Goal: Task Accomplishment & Management: Complete application form

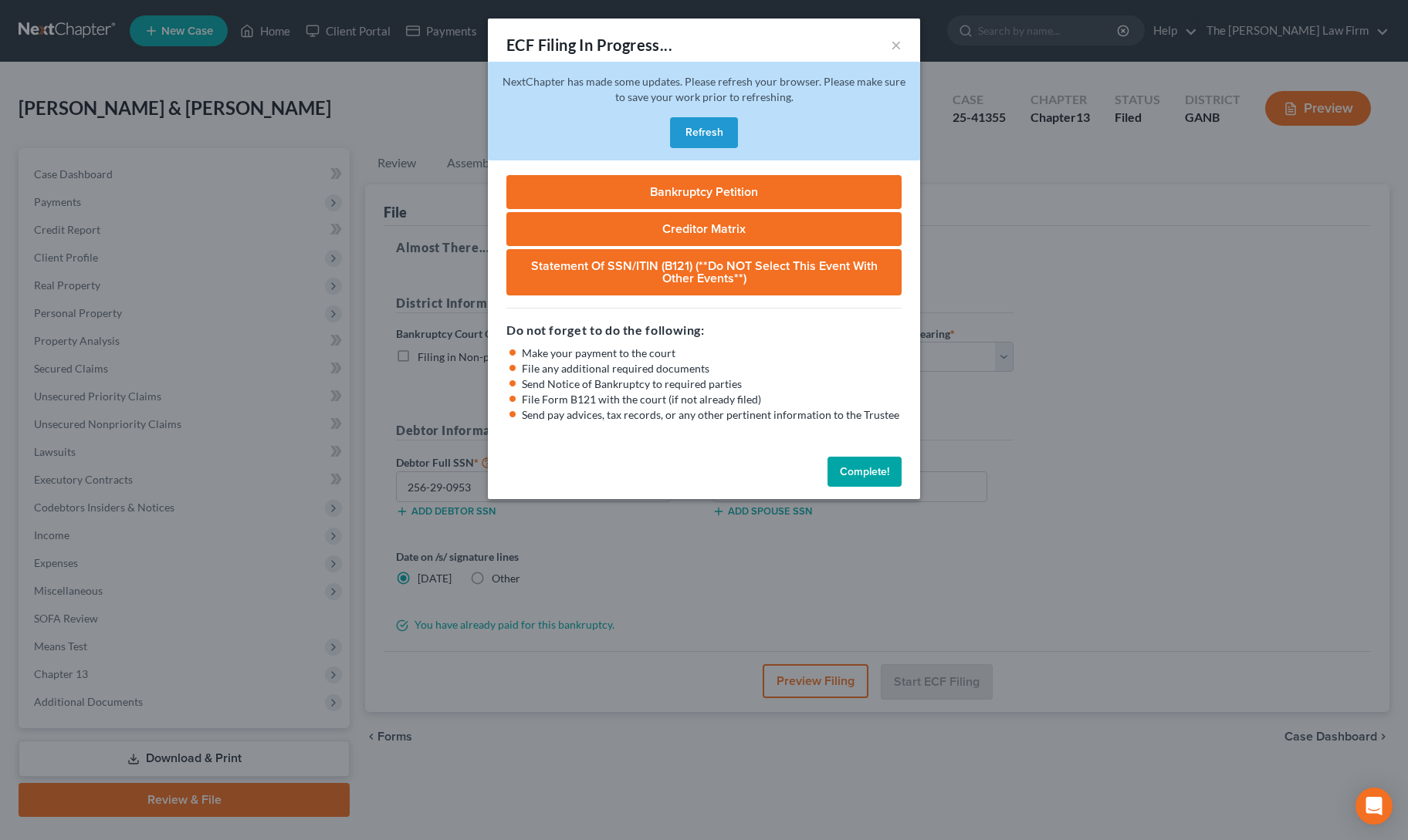
select select "3"
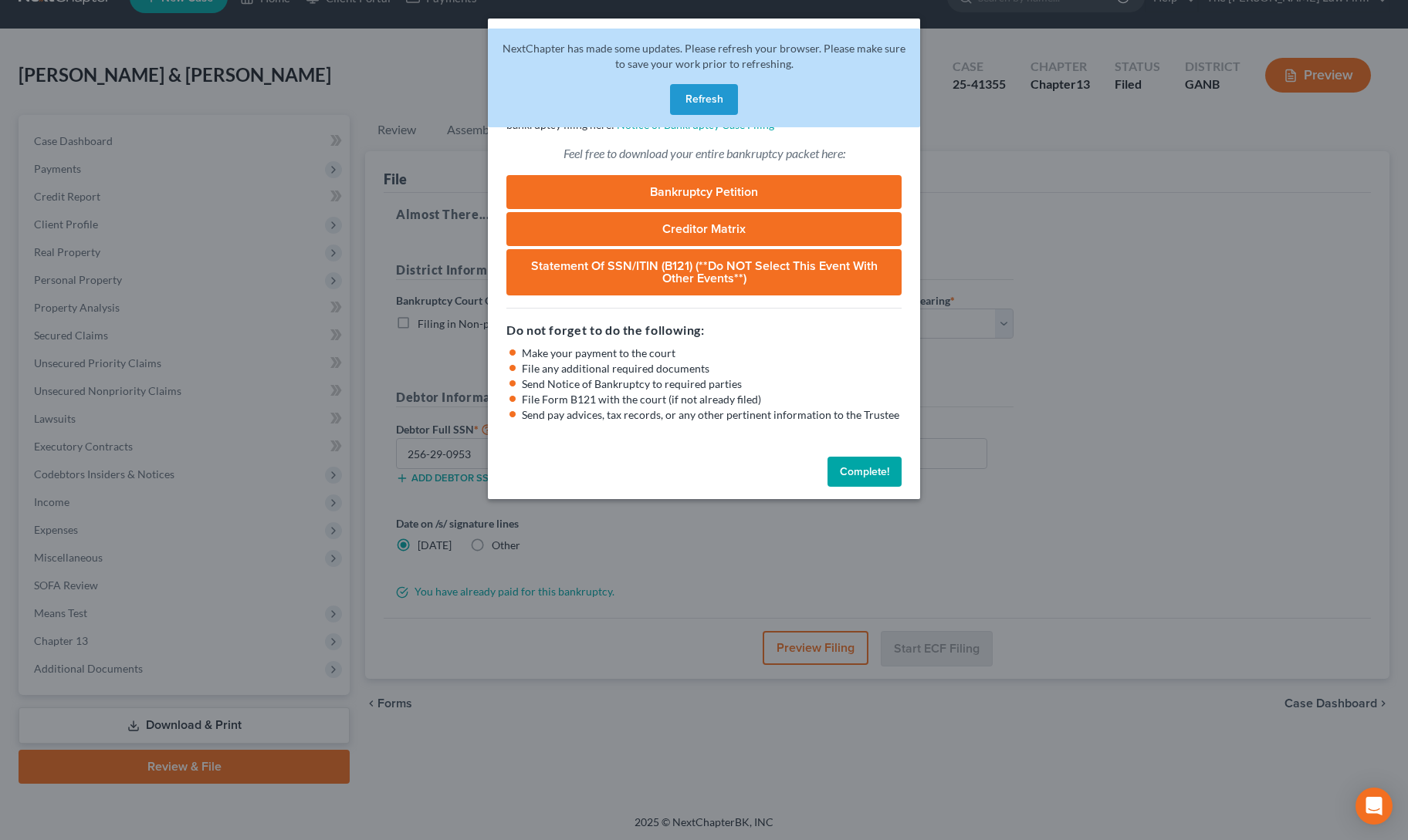
click at [701, 98] on button "Refresh" at bounding box center [703, 99] width 68 height 31
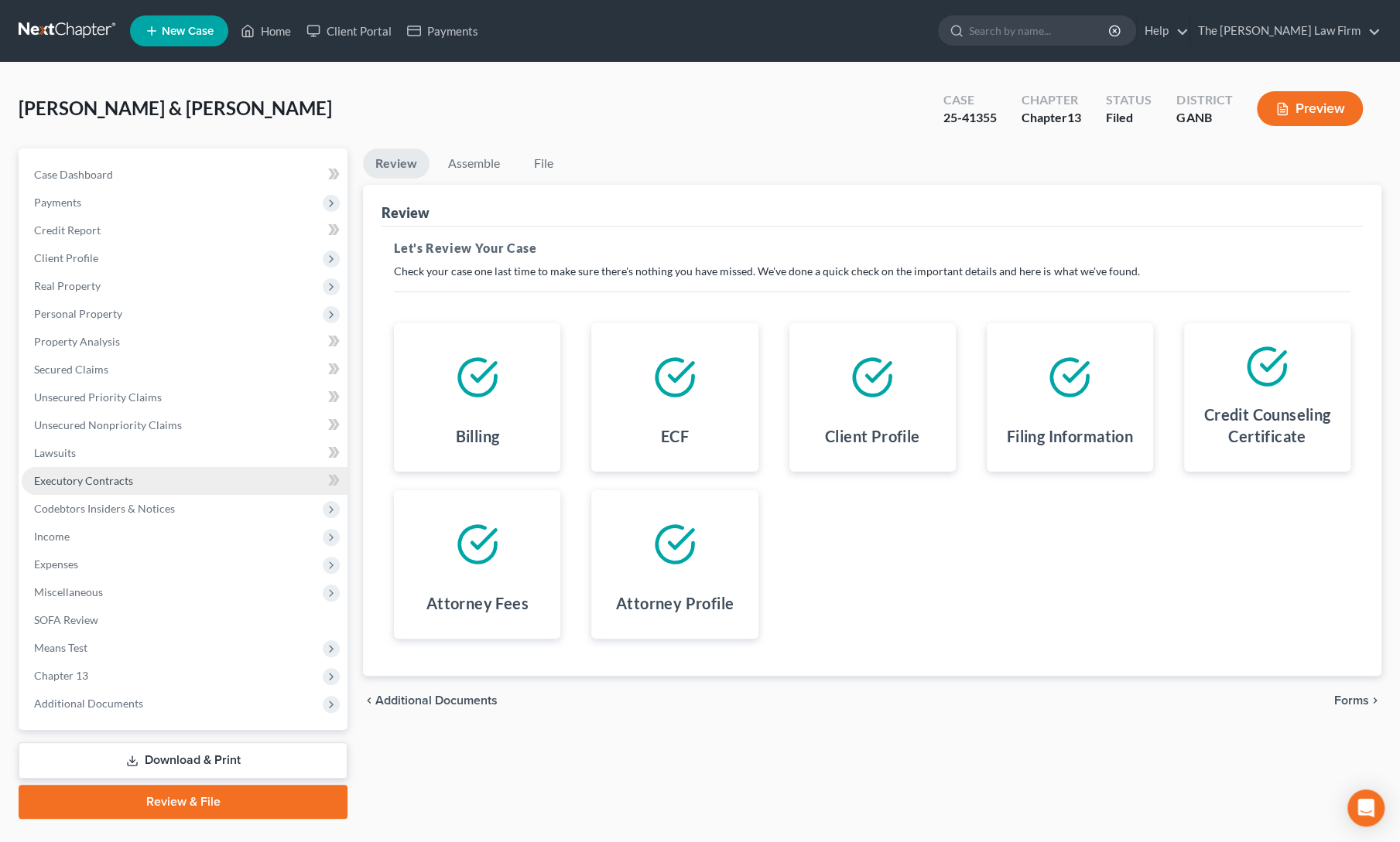
click at [59, 479] on span "Executory Contracts" at bounding box center [84, 481] width 99 height 13
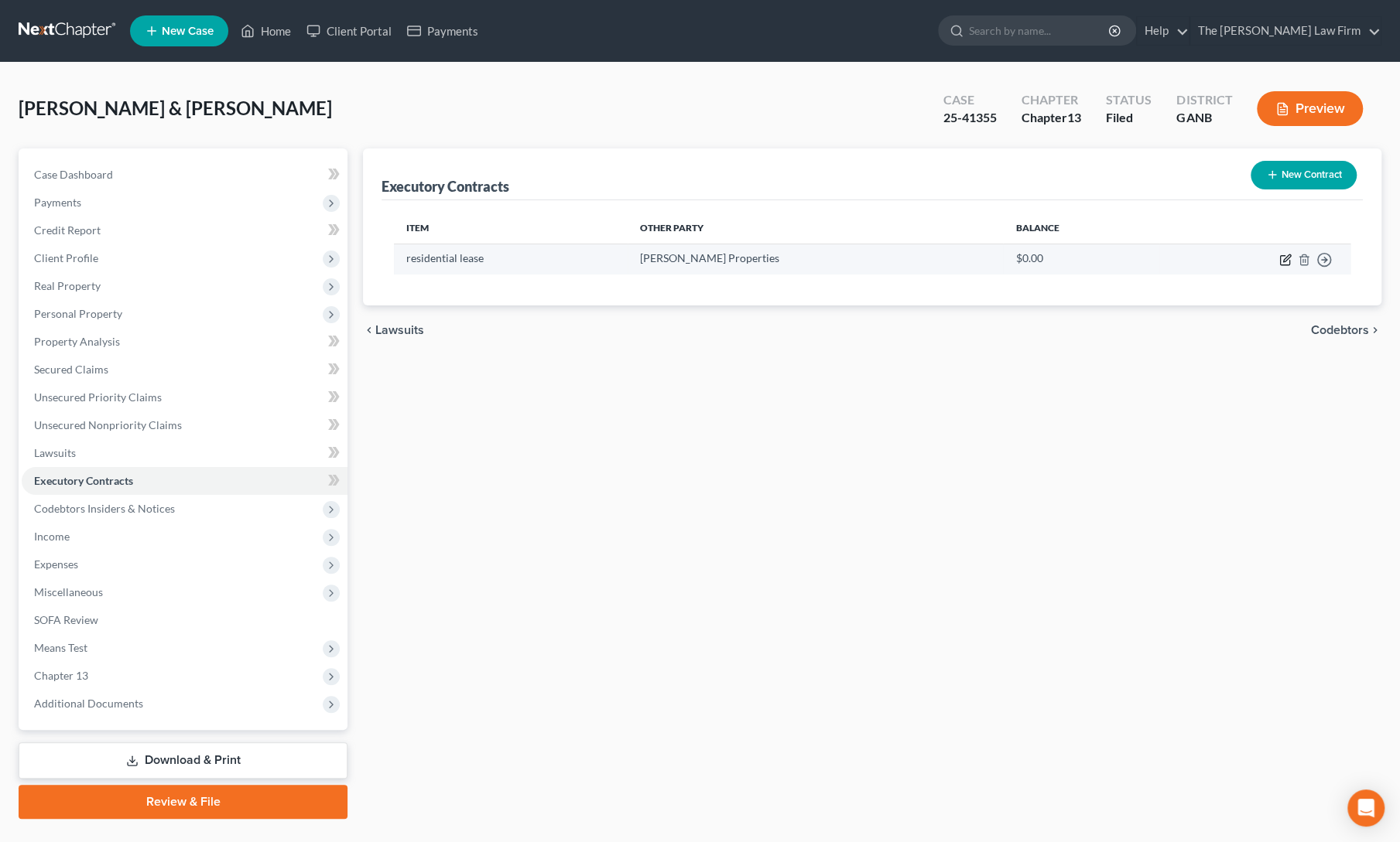
click at [1283, 259] on icon "button" at bounding box center [1286, 257] width 7 height 7
select select "2"
select select "0"
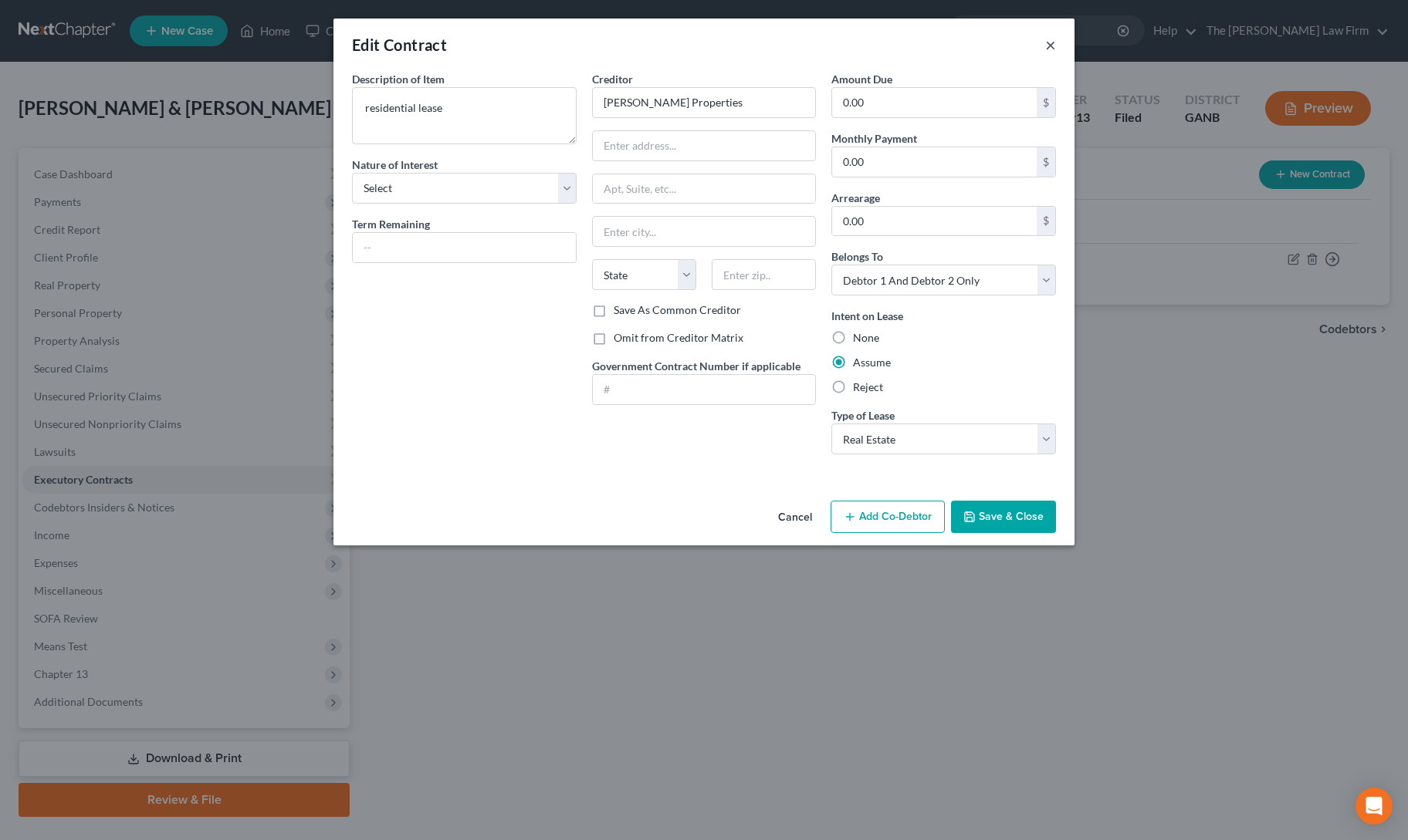
click at [1049, 43] on button "×" at bounding box center [1050, 44] width 10 height 18
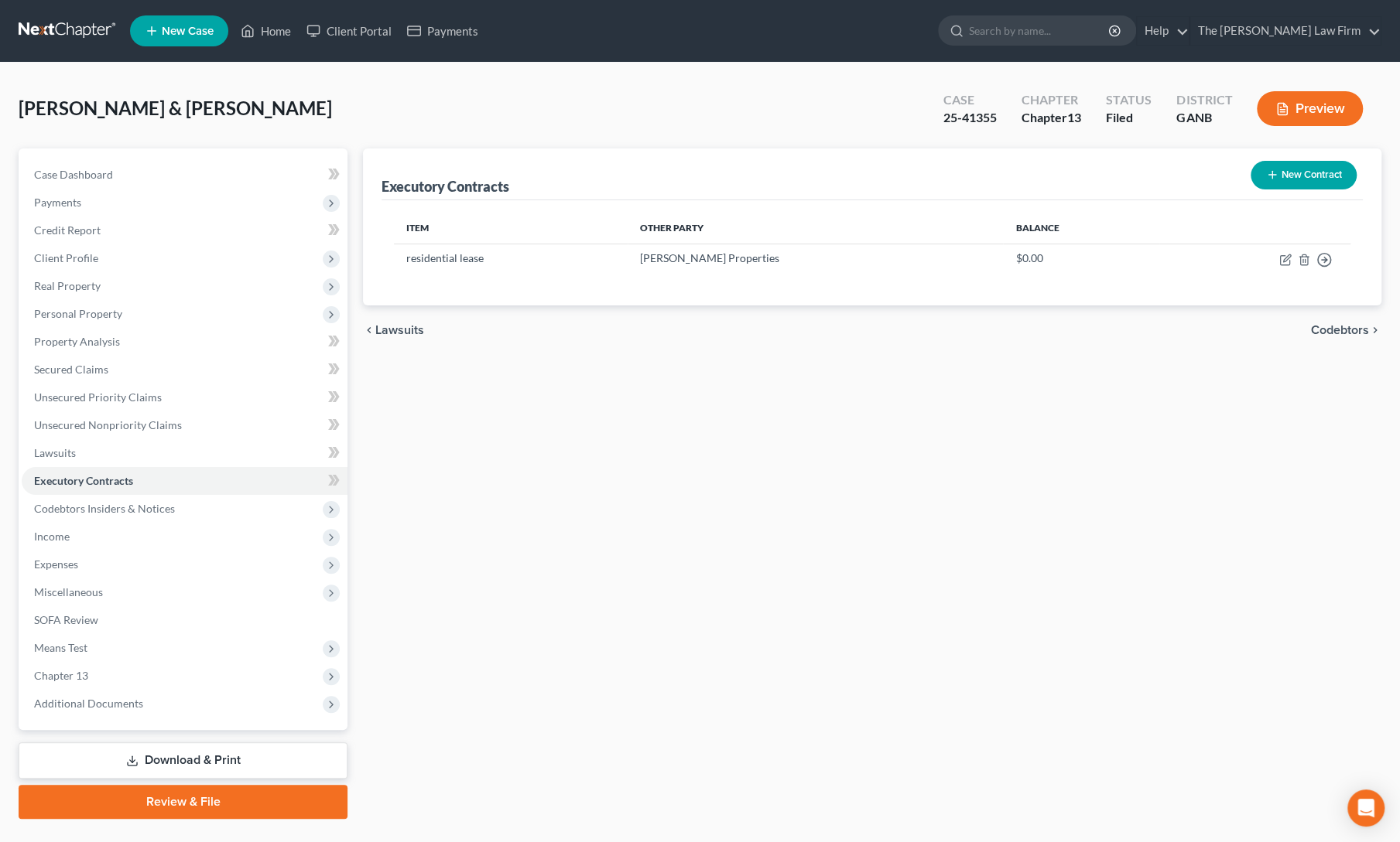
click at [690, 616] on div "Executory Contracts New Contract Item Other Party Balance residential lease Swi…" at bounding box center [871, 484] width 1034 height 671
click at [94, 363] on span "Secured Claims" at bounding box center [72, 370] width 75 height 13
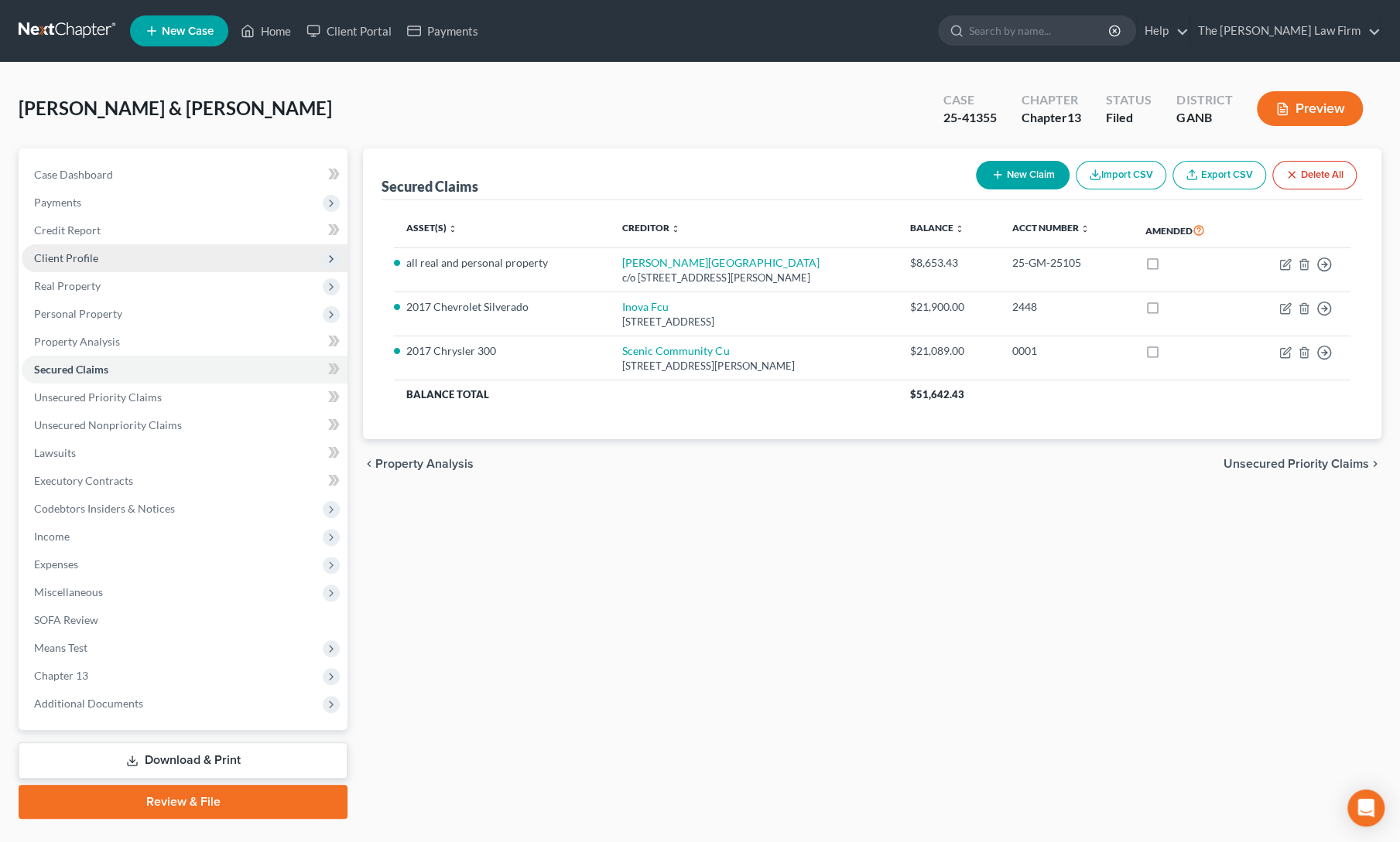
click at [62, 256] on span "Client Profile" at bounding box center [66, 258] width 64 height 13
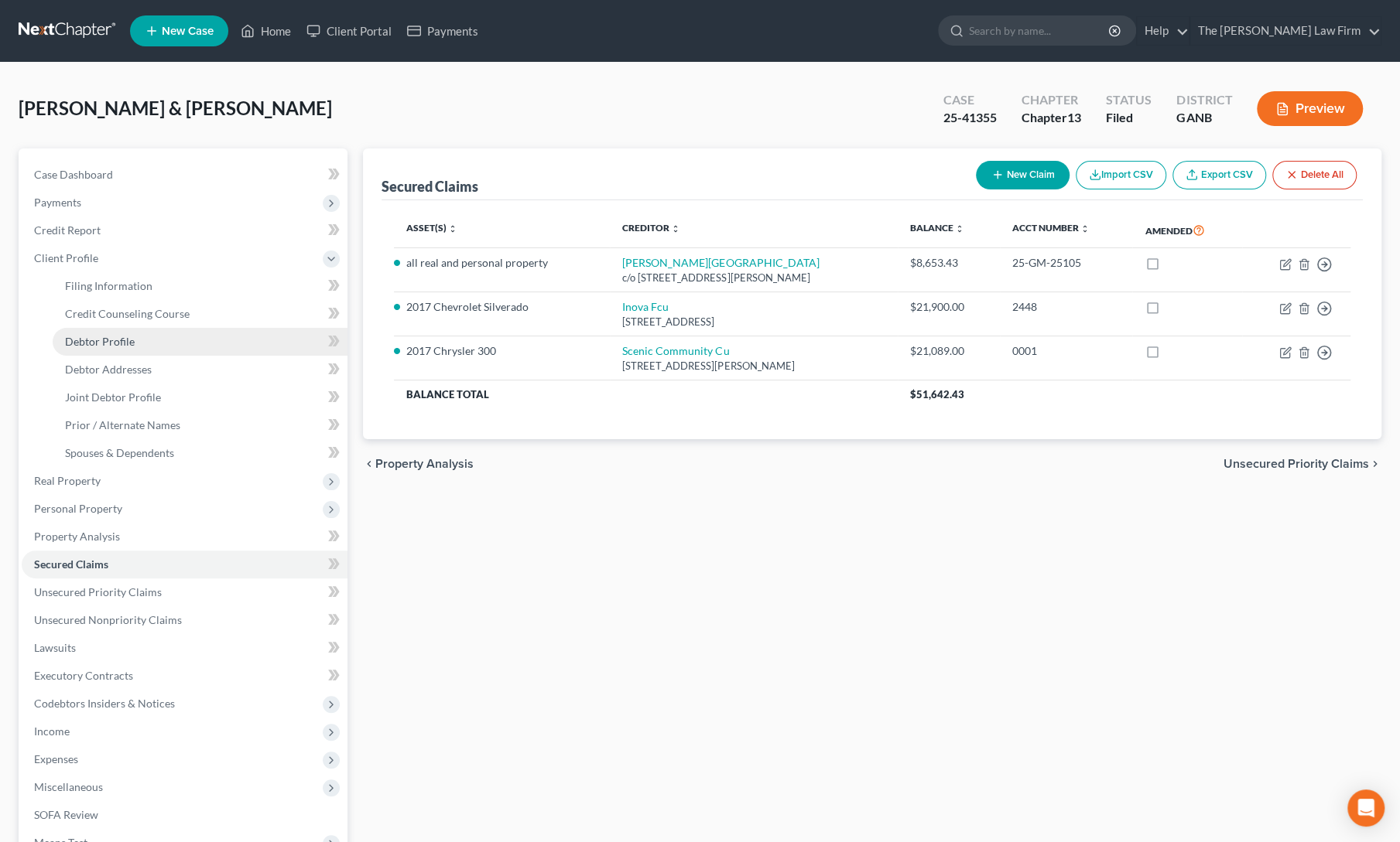
click at [75, 347] on span "Debtor Profile" at bounding box center [99, 341] width 70 height 13
select select "1"
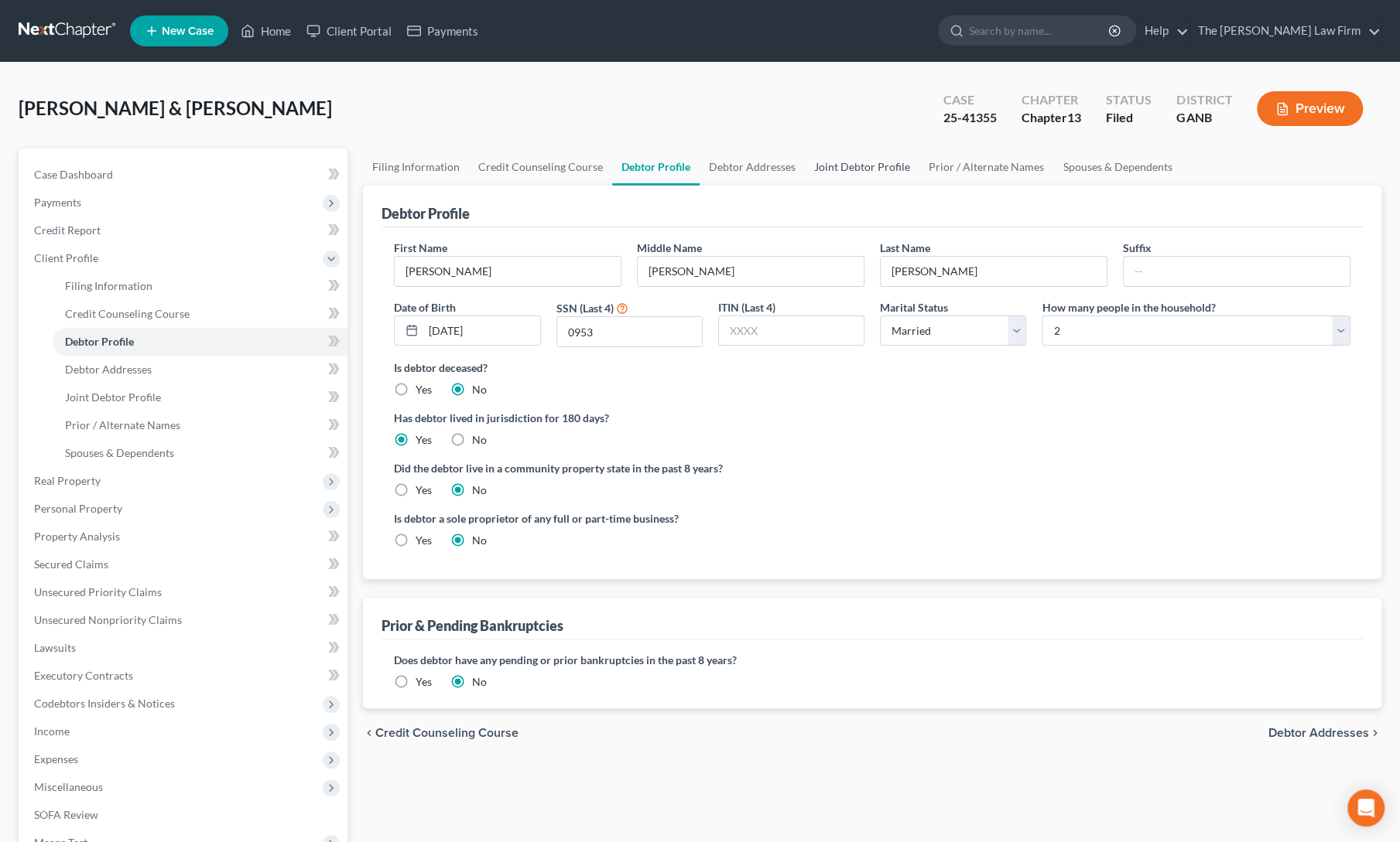
click at [838, 169] on link "Joint Debtor Profile" at bounding box center [863, 166] width 115 height 37
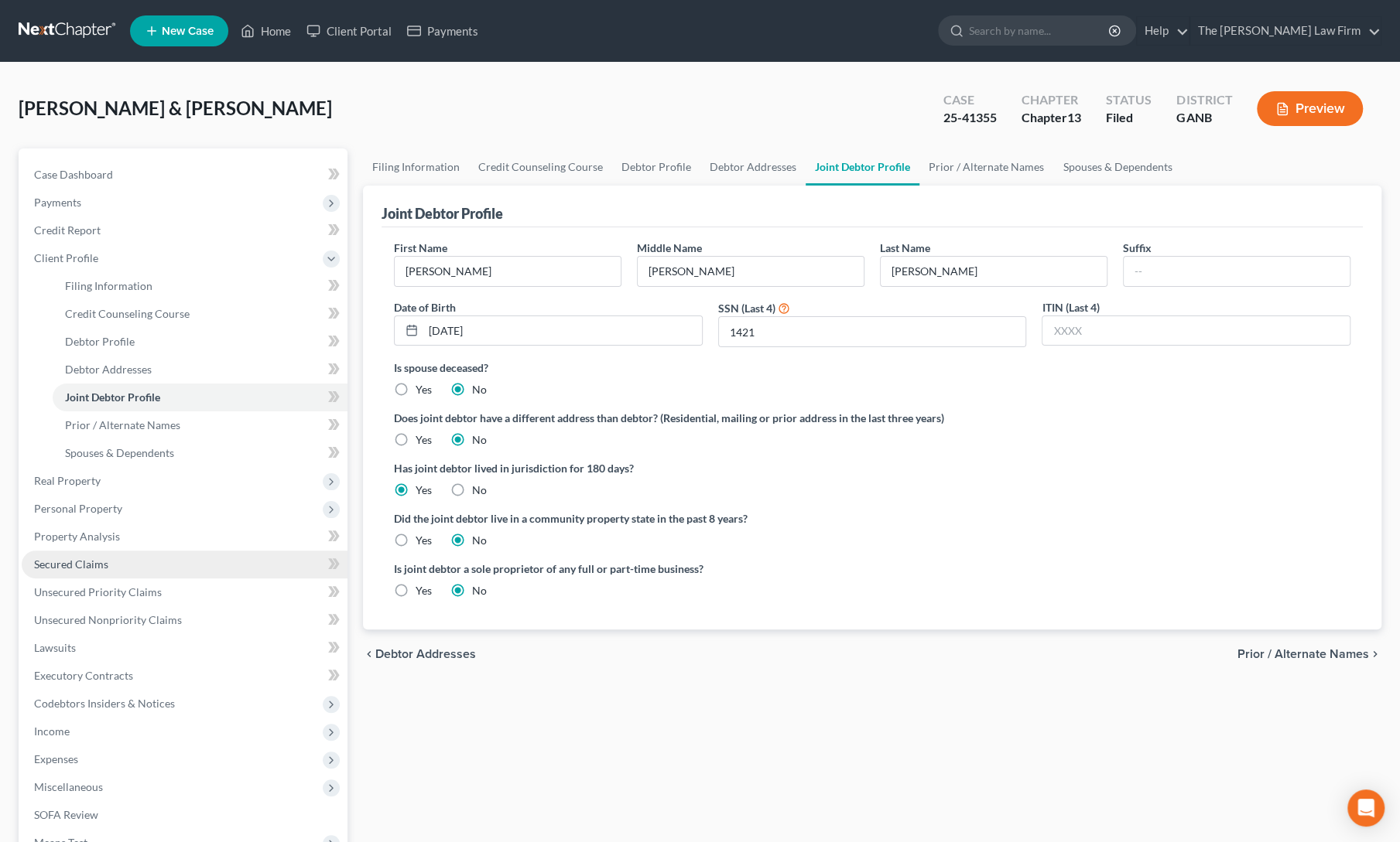
click at [95, 557] on span "Secured Claims" at bounding box center [72, 564] width 75 height 13
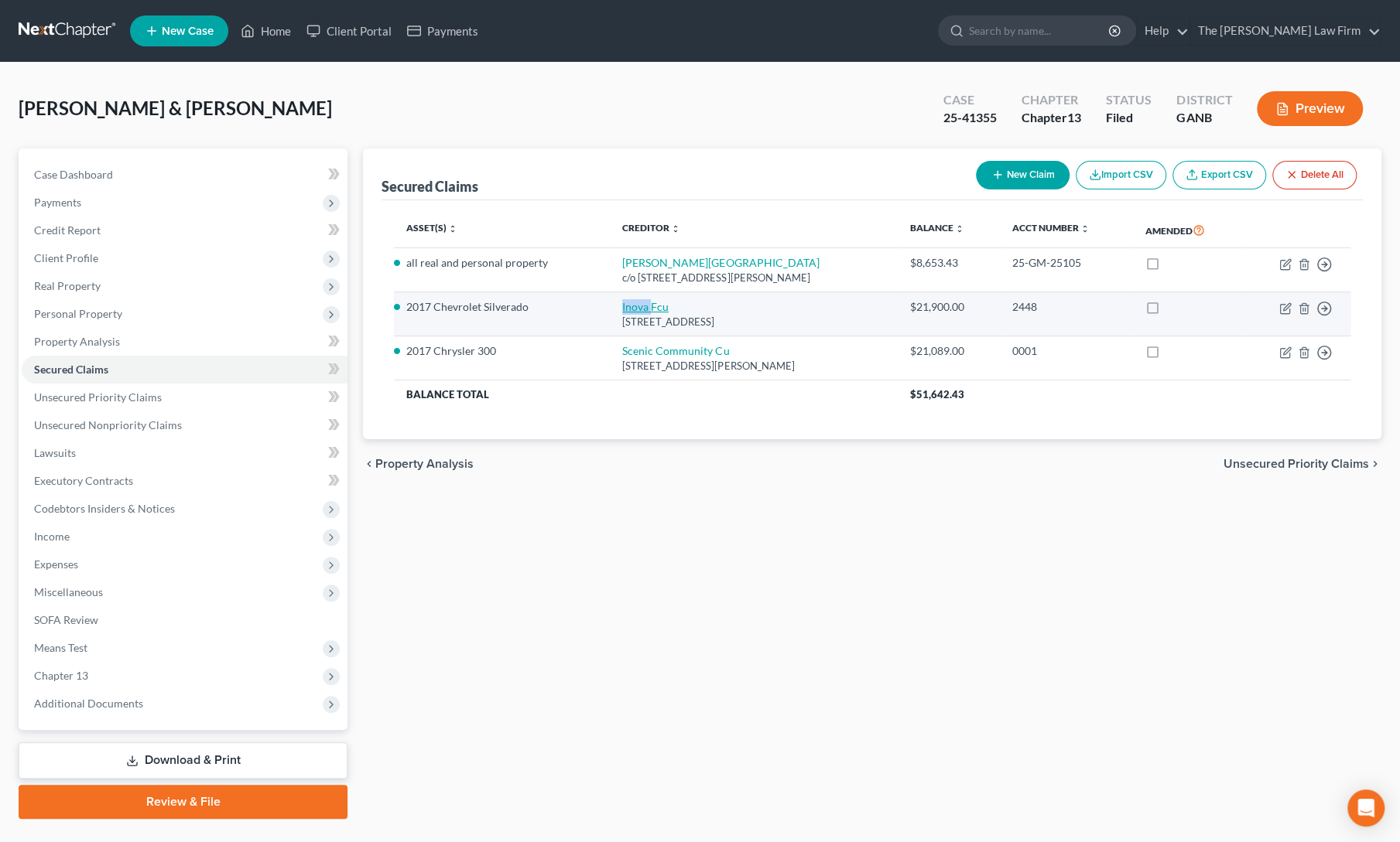
drag, startPoint x: 601, startPoint y: 308, endPoint x: 640, endPoint y: 307, distance: 39.0
click at [640, 307] on td "Inova Fcu 358 South Elkhart Ave, Elkhart, IN 46515" at bounding box center [754, 314] width 287 height 44
copy link "Inova"
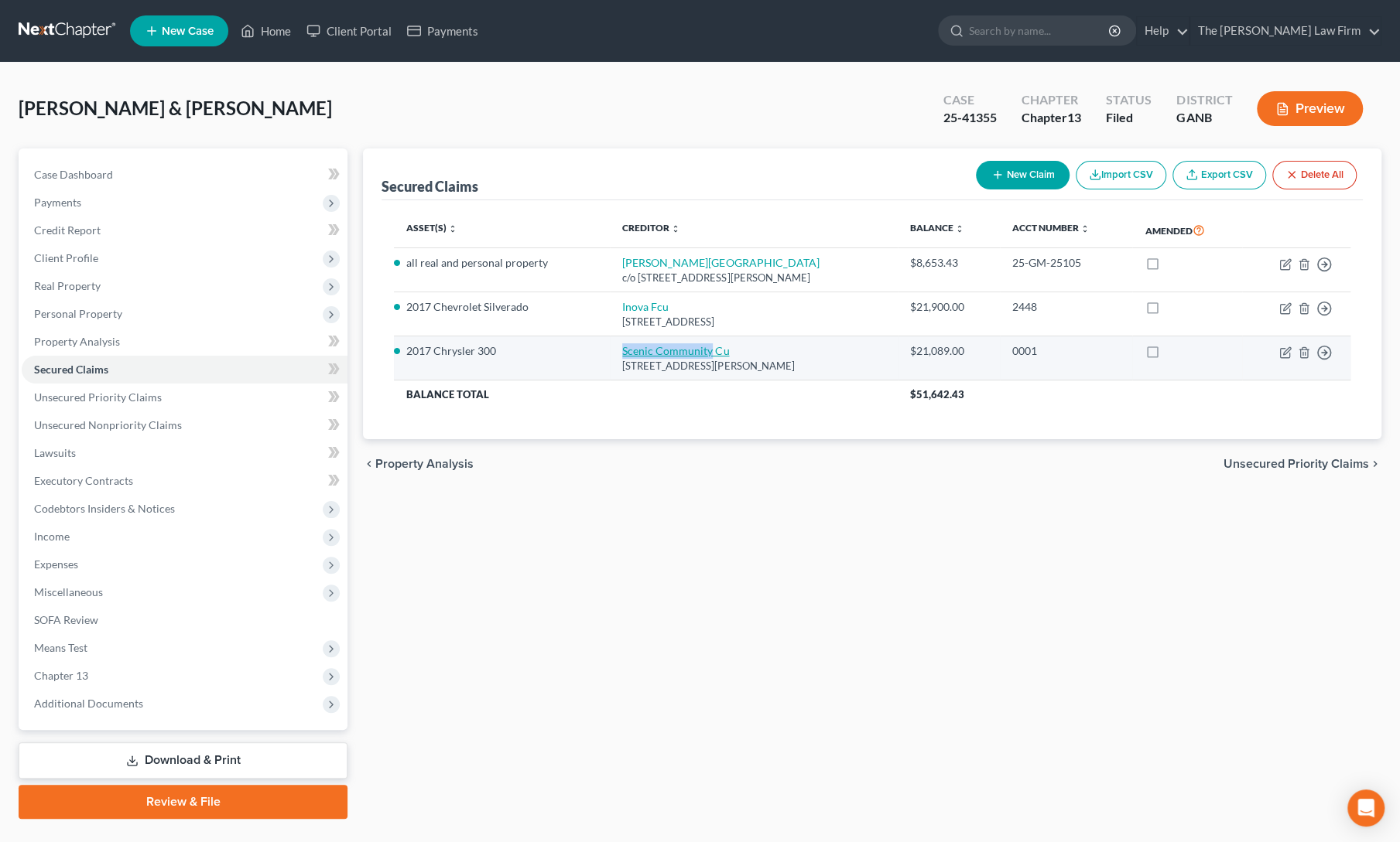
drag, startPoint x: 606, startPoint y: 346, endPoint x: 700, endPoint y: 353, distance: 94.3
click at [700, 353] on td "Scenic Community Cu Po Box 1058, Hixson, TN 37343" at bounding box center [754, 358] width 287 height 44
copy link "Scenic Community"
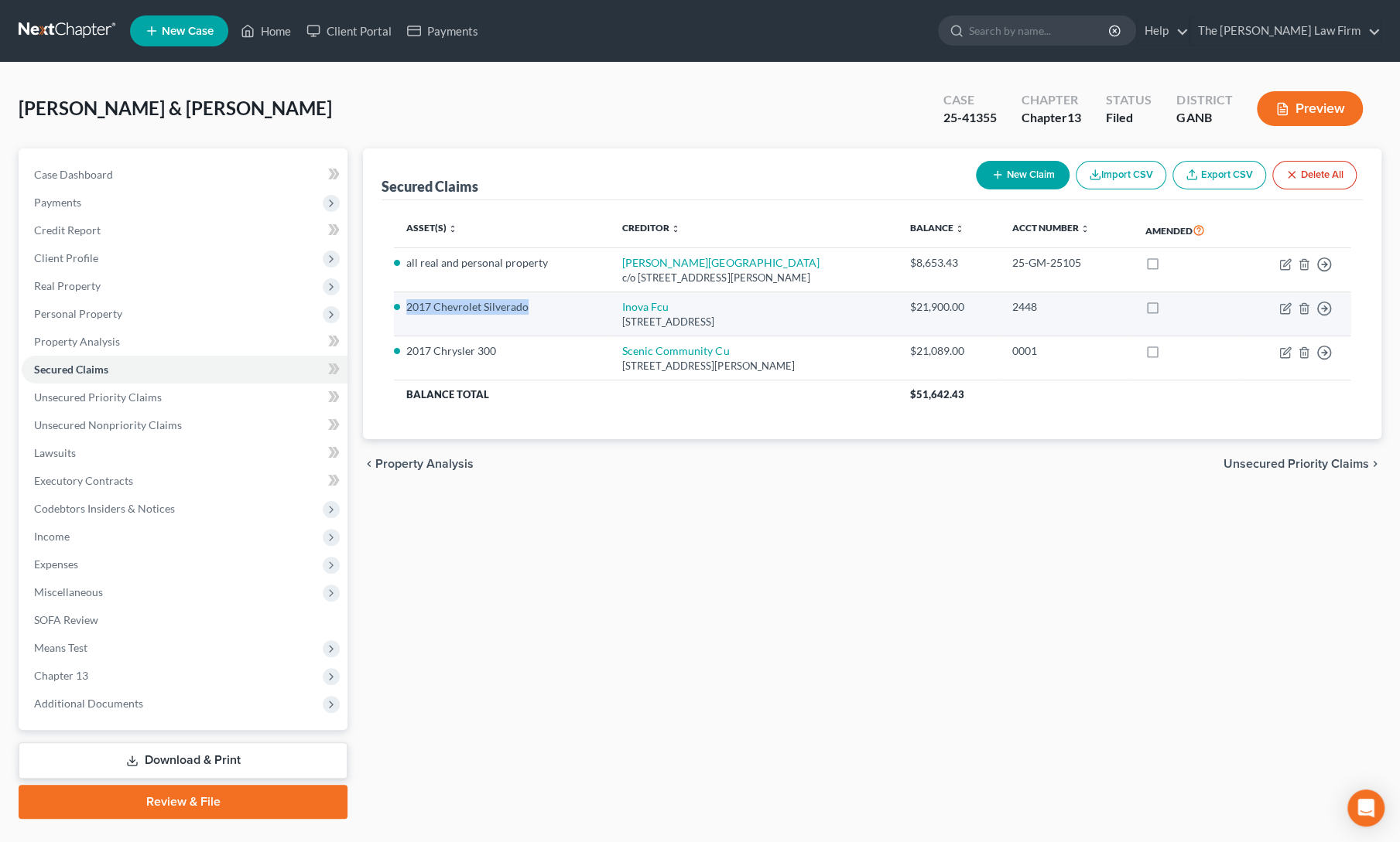
drag, startPoint x: 407, startPoint y: 308, endPoint x: 528, endPoint y: 301, distance: 121.2
click at [528, 301] on li "2017 Chevrolet Silverado" at bounding box center [502, 307] width 191 height 15
copy li "2017 Chevrolet Silverado"
click at [1283, 304] on icon "button" at bounding box center [1285, 309] width 10 height 10
select select "15"
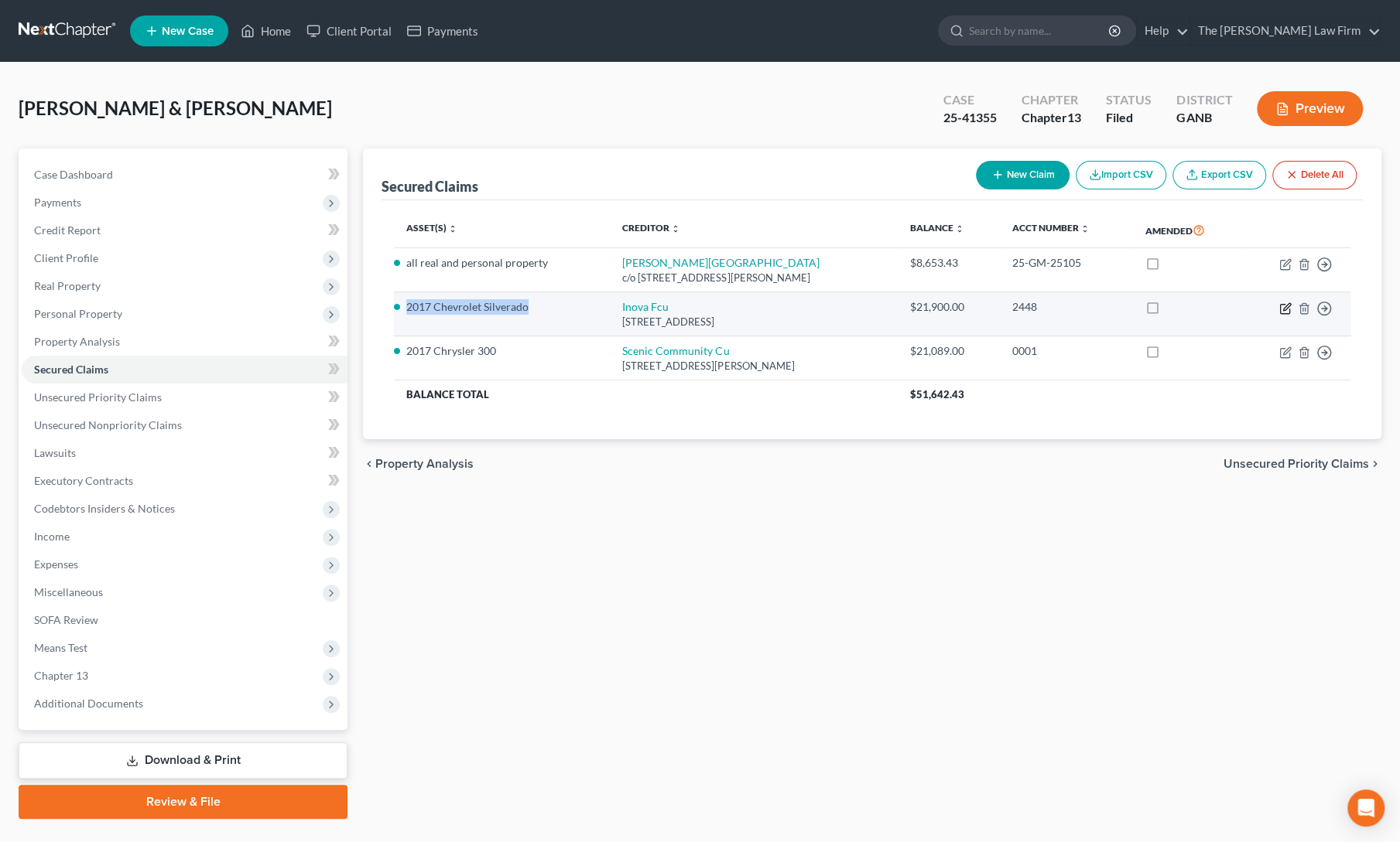
select select "2"
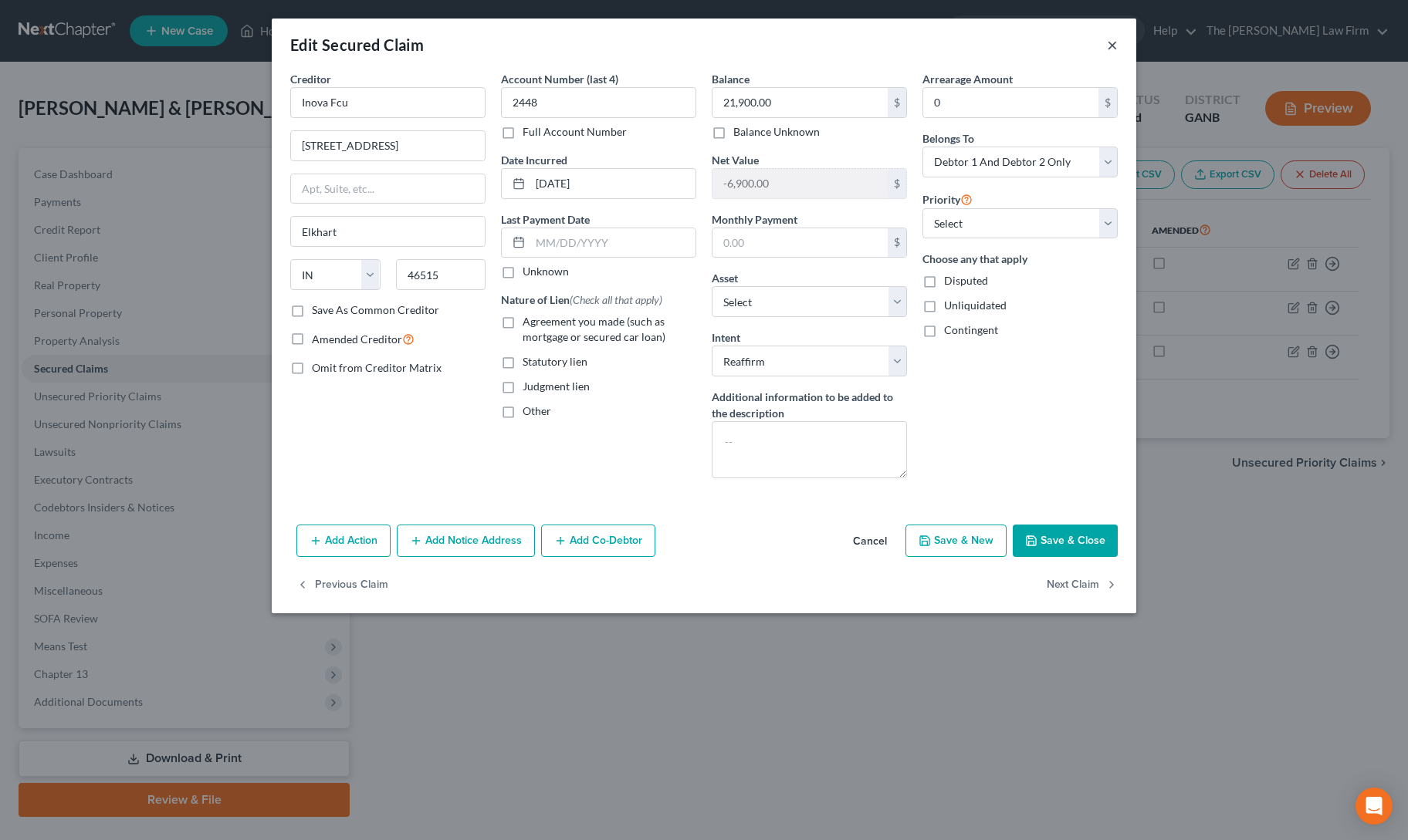
click at [1113, 43] on button "×" at bounding box center [1111, 44] width 10 height 18
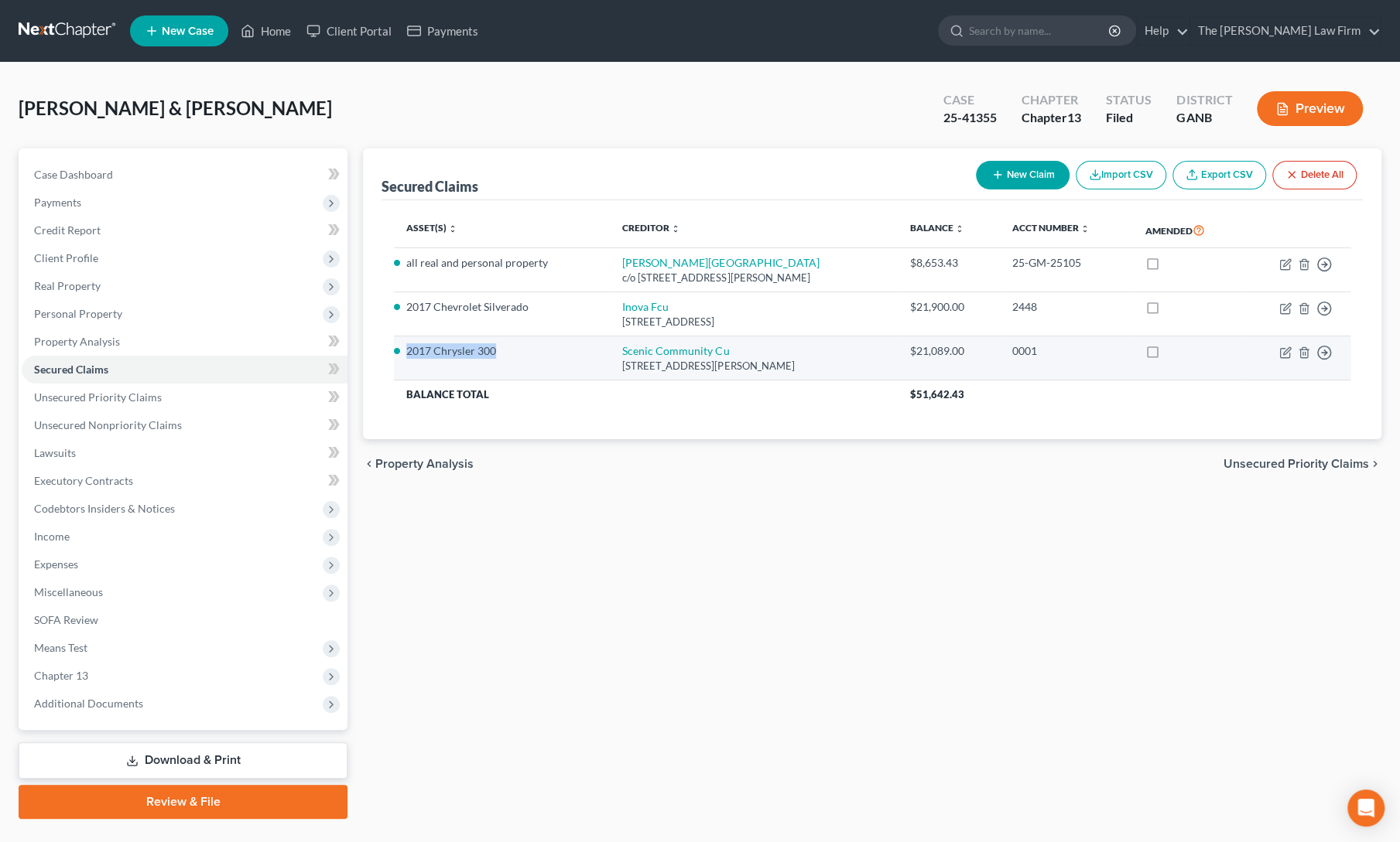
drag, startPoint x: 407, startPoint y: 351, endPoint x: 497, endPoint y: 349, distance: 90.0
click at [497, 349] on li "2017 Chrysler 300" at bounding box center [502, 351] width 191 height 15
copy li "2017 Chrysler 300"
click at [1286, 351] on icon "button" at bounding box center [1286, 350] width 7 height 7
select select "44"
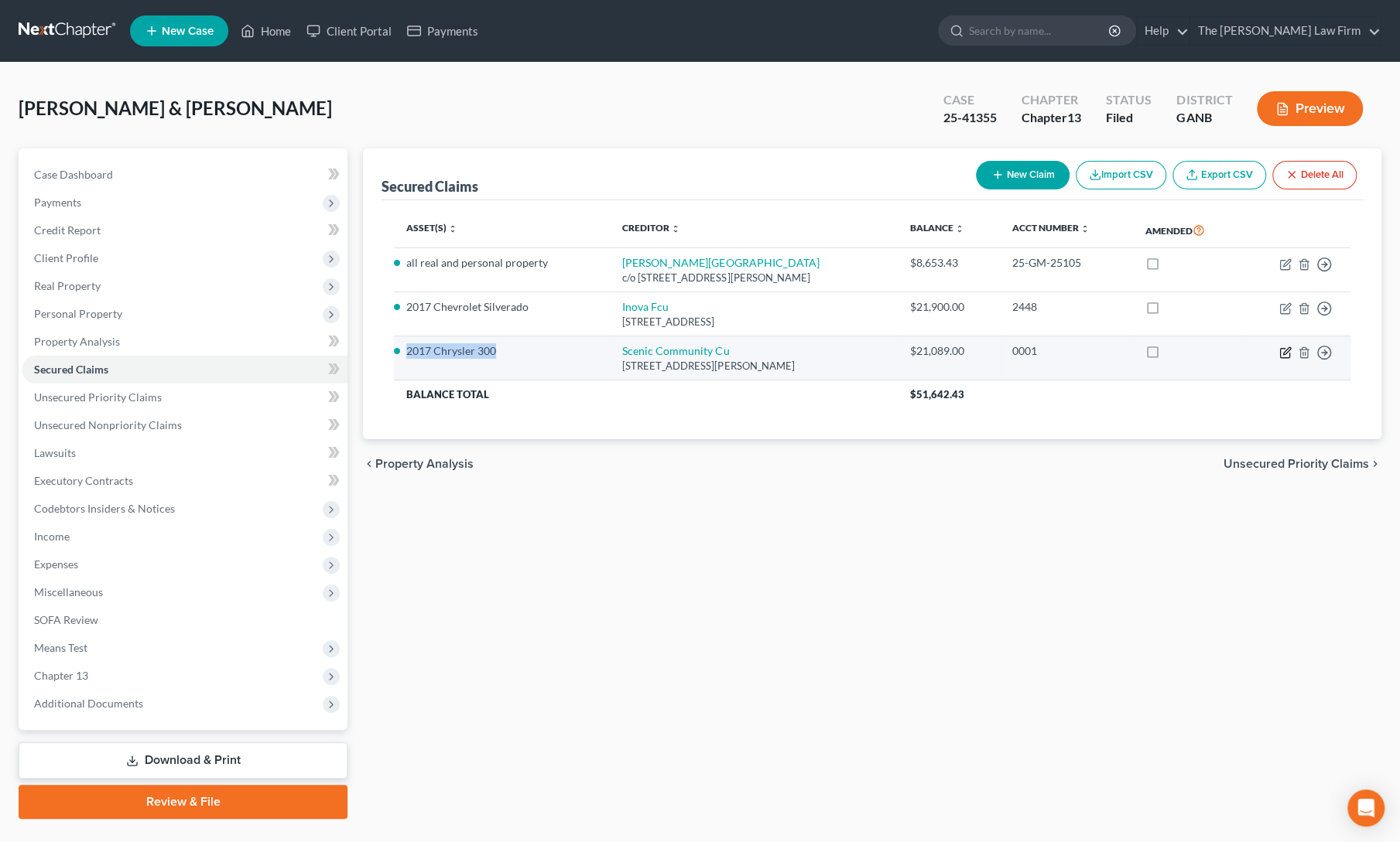
select select "3"
select select "2"
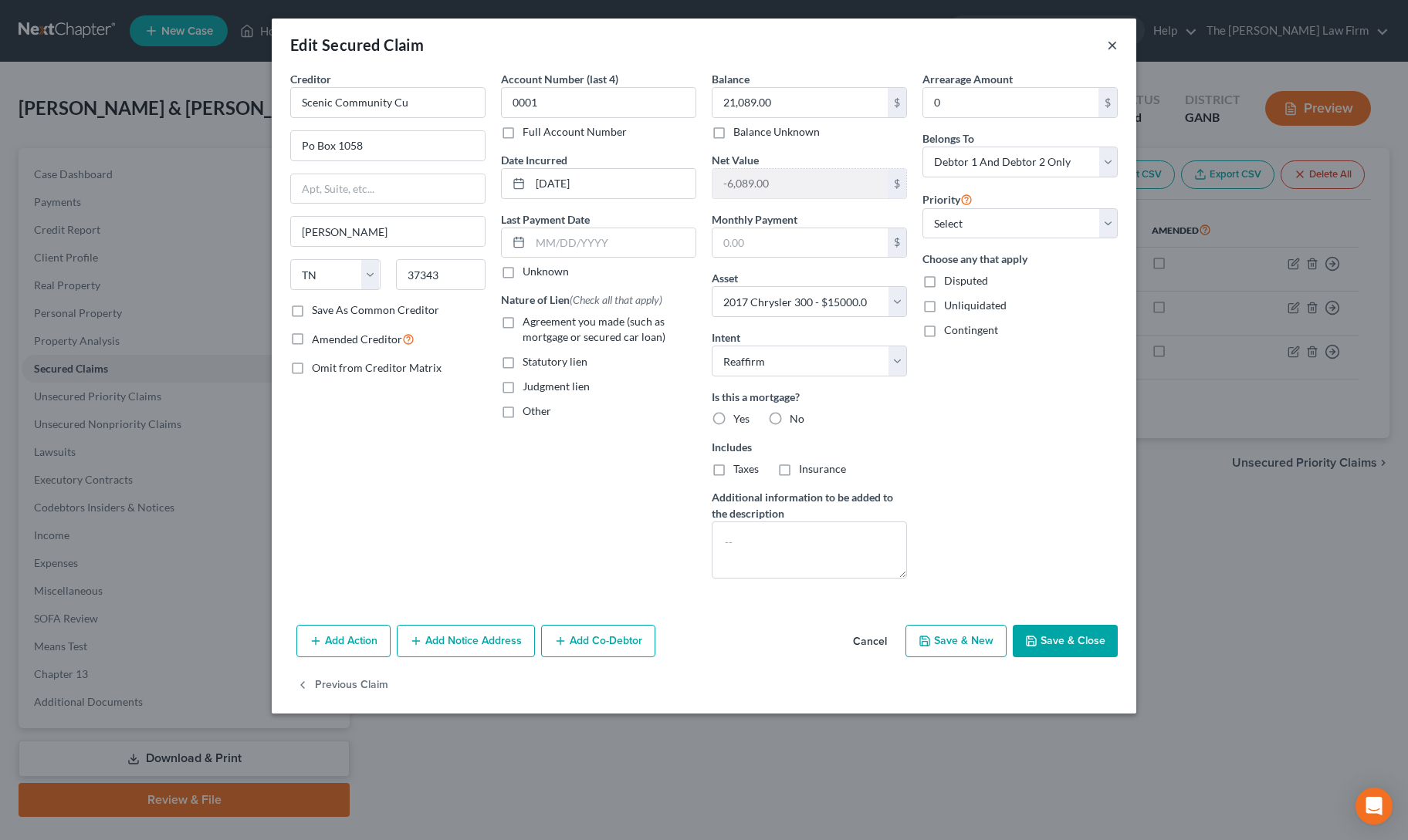
click at [1107, 51] on button "×" at bounding box center [1111, 44] width 10 height 18
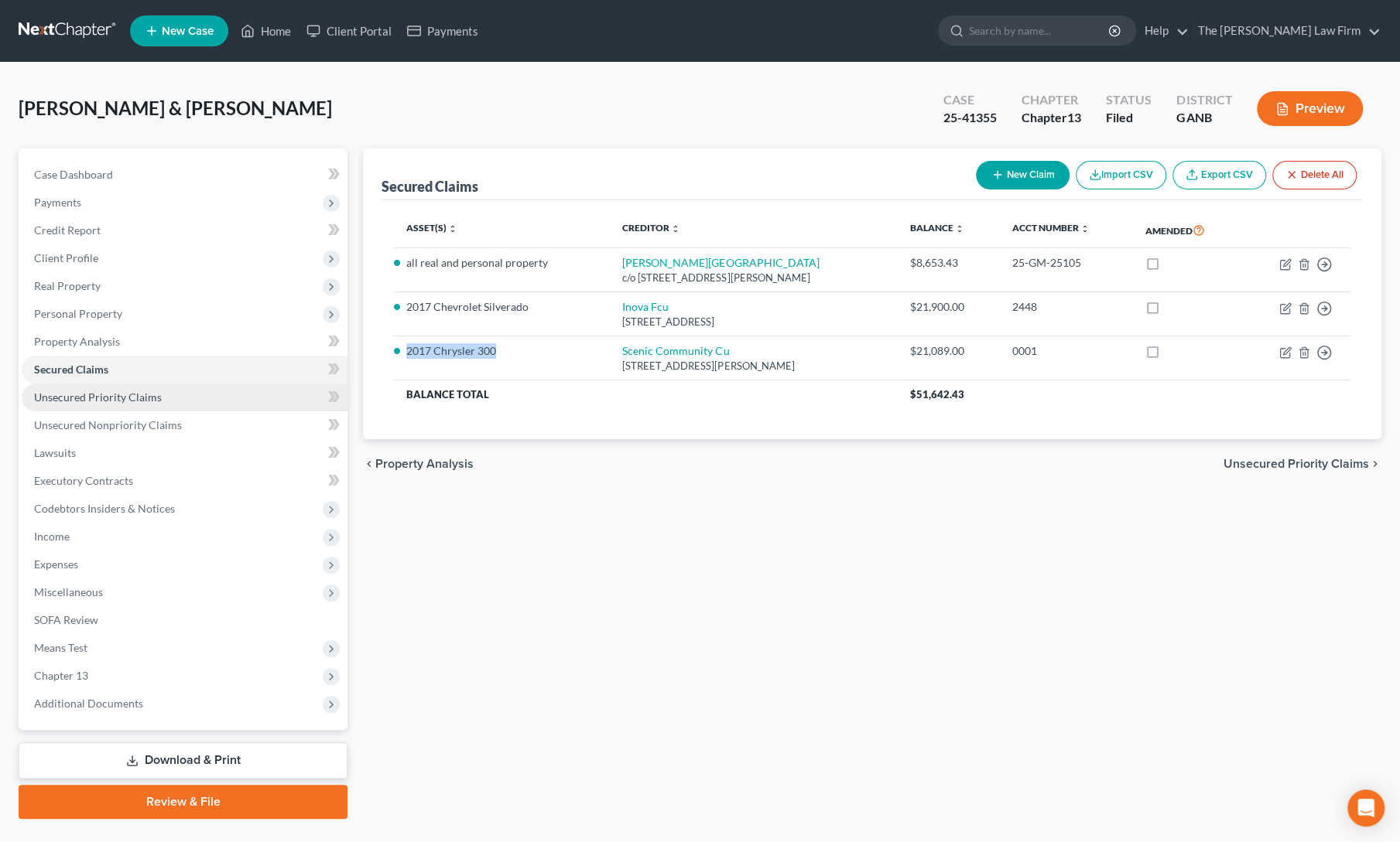
click at [120, 403] on link "Unsecured Priority Claims" at bounding box center [185, 397] width 326 height 28
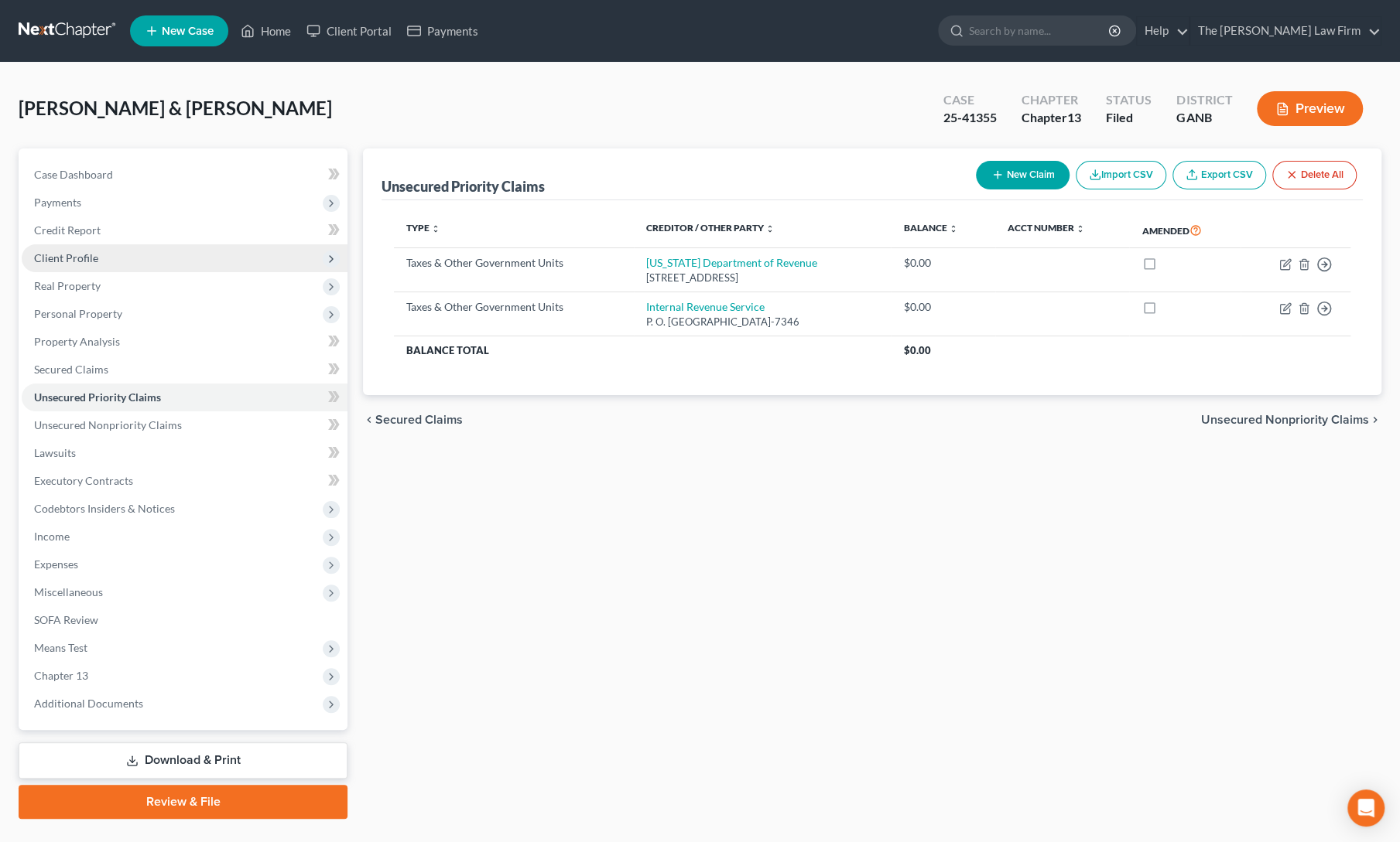
click at [75, 261] on span "Client Profile" at bounding box center [66, 258] width 64 height 13
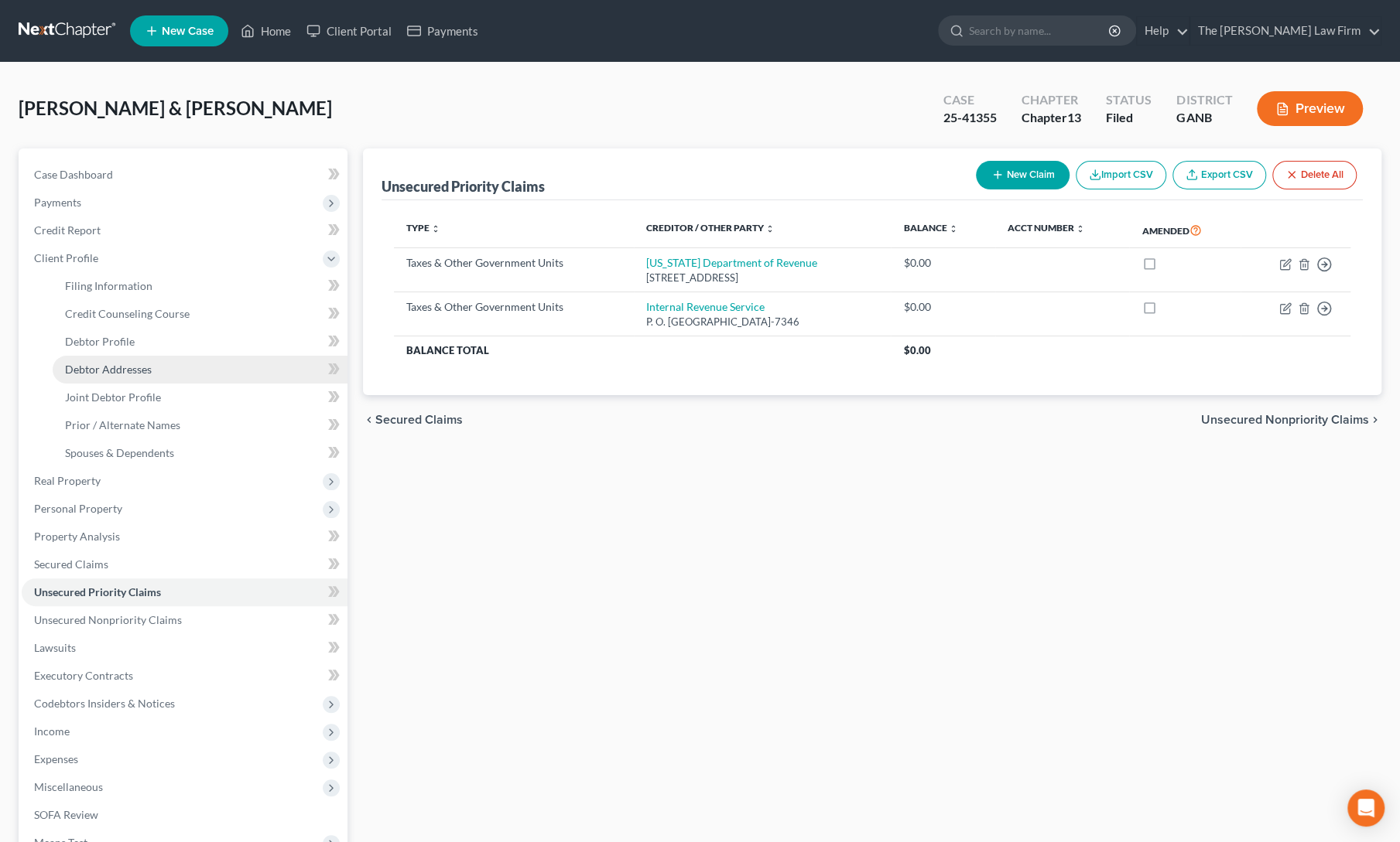
click at [83, 369] on span "Debtor Addresses" at bounding box center [108, 370] width 87 height 13
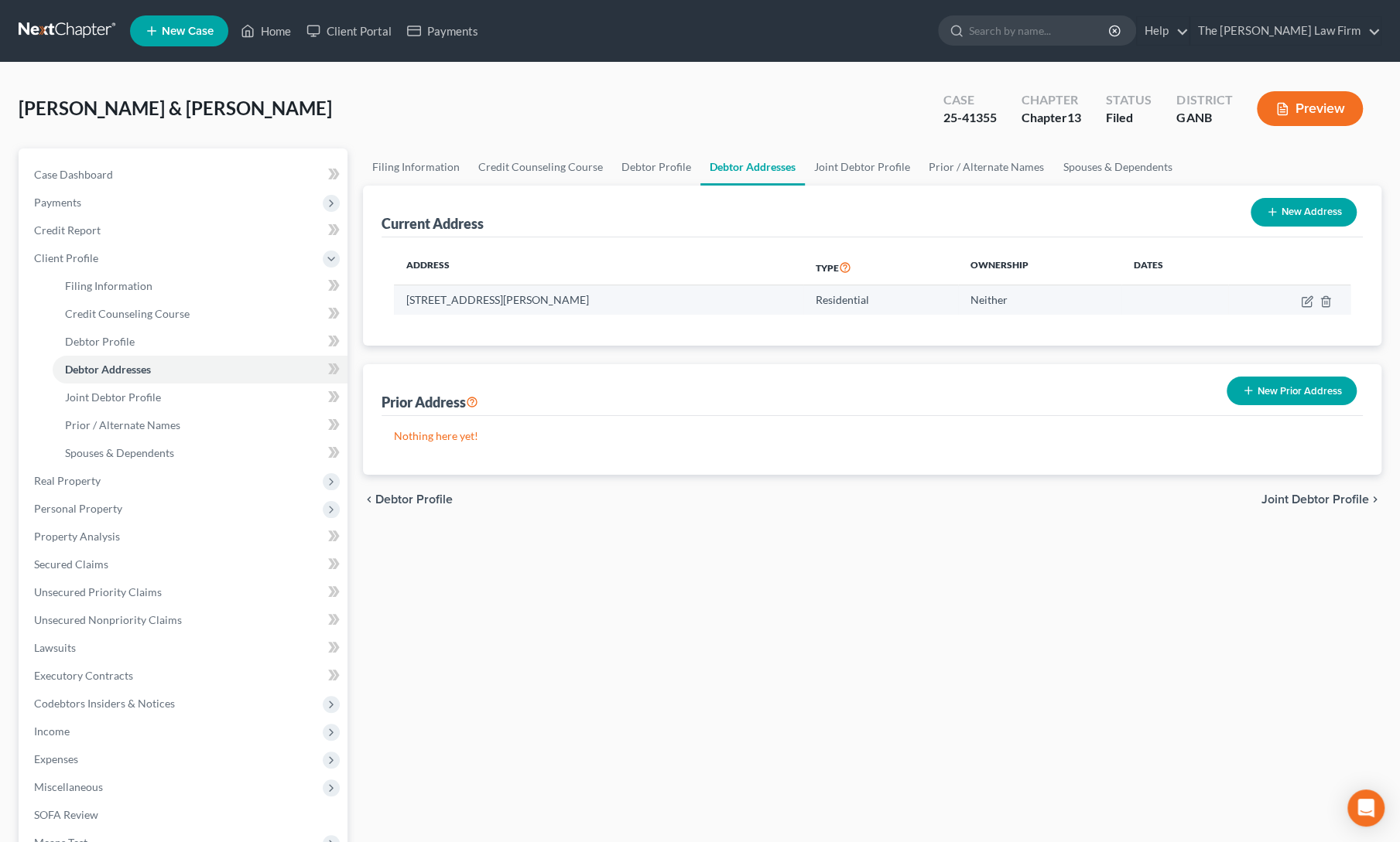
drag, startPoint x: 406, startPoint y: 300, endPoint x: 581, endPoint y: 305, distance: 175.1
click at [581, 305] on td "207 Rudy Dr, Rocky Face, GA 30740" at bounding box center [599, 300] width 409 height 30
copy td "207 Rudy Dr, Rocky Face, GA 30740"
click at [663, 671] on div "Filing Information Credit Counseling Course Debtor Profile Debtor Addresses Joi…" at bounding box center [871, 581] width 1034 height 866
click at [260, 31] on link "Home" at bounding box center [266, 31] width 66 height 28
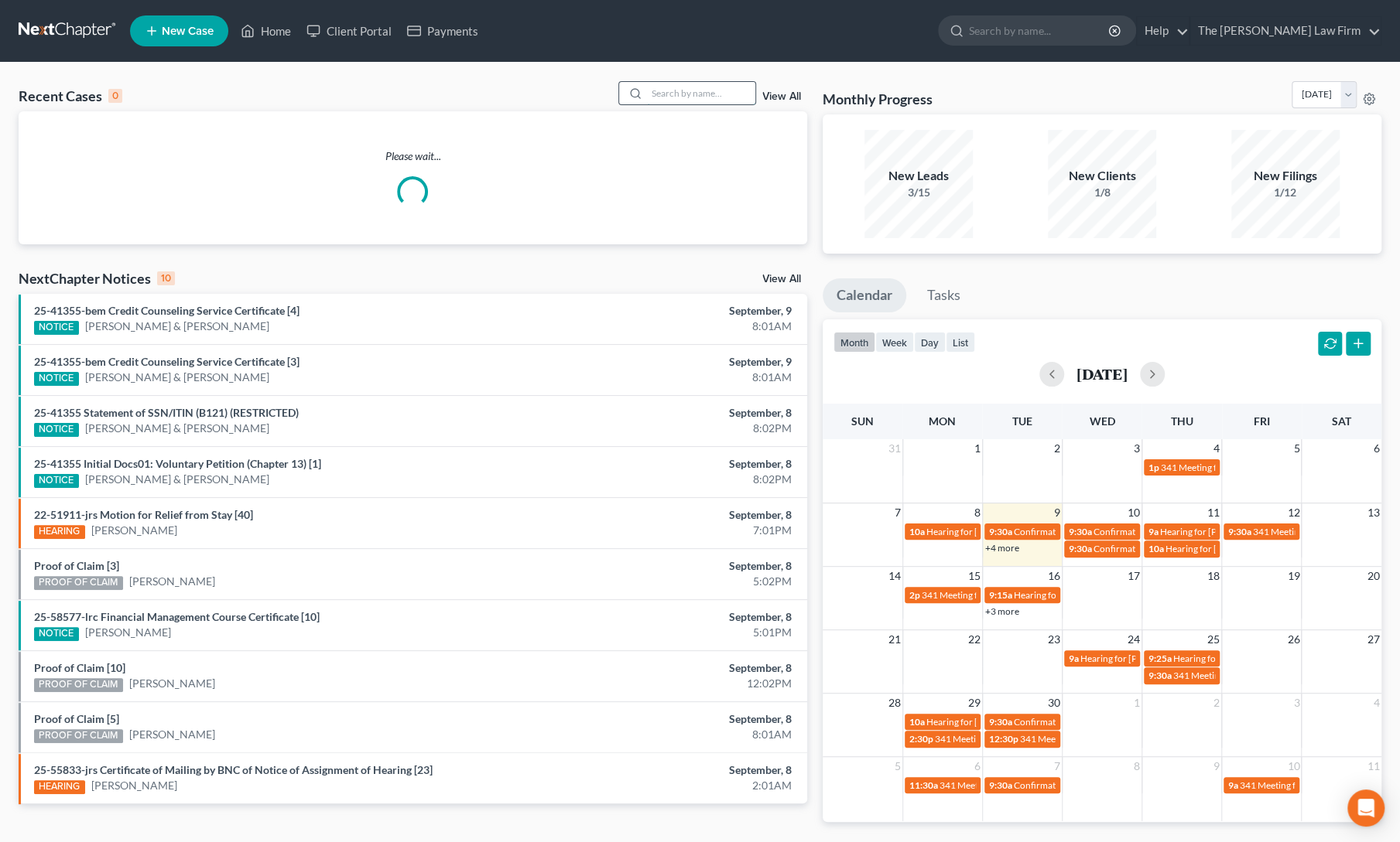
click at [667, 91] on input "search" at bounding box center [701, 93] width 108 height 22
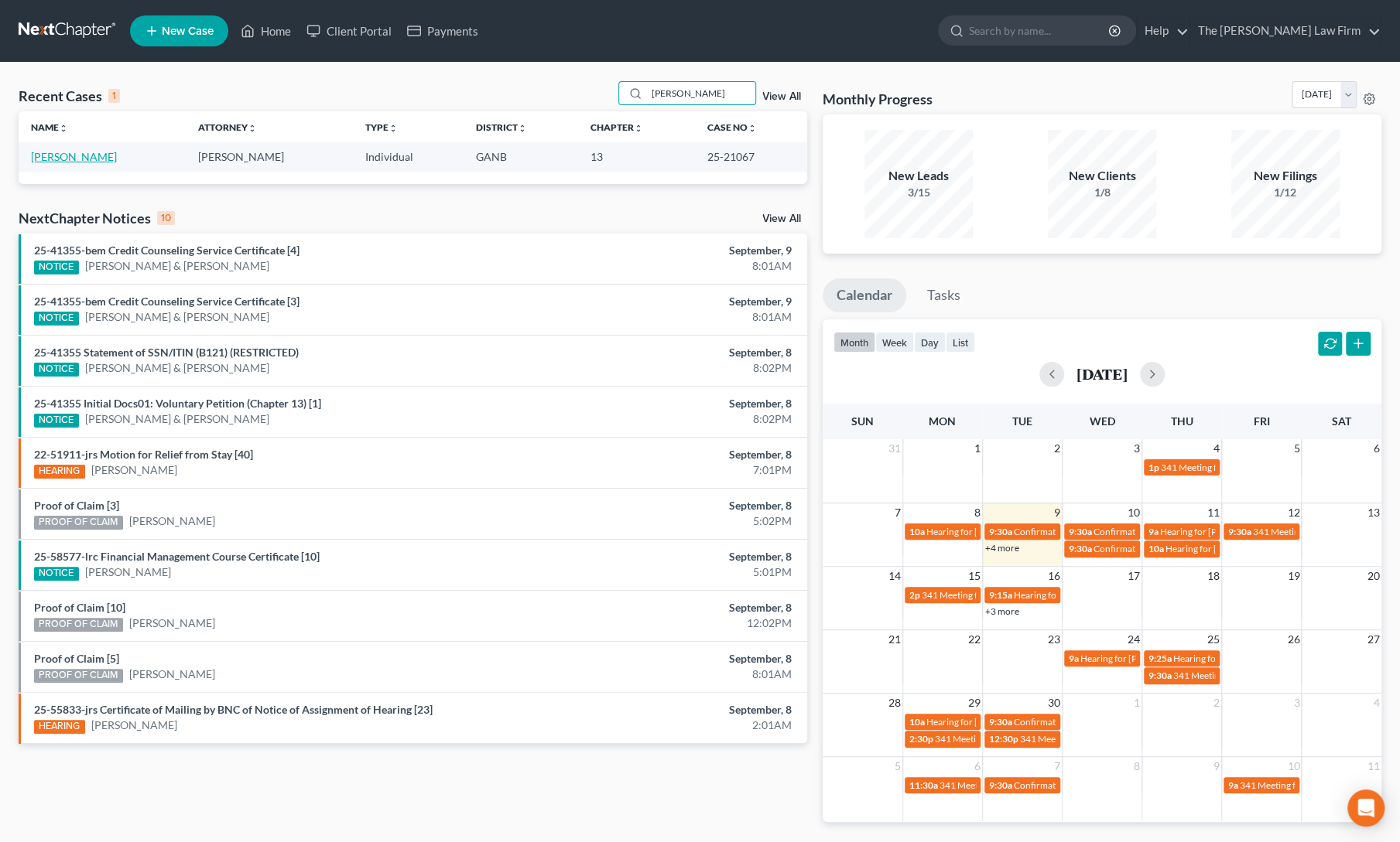
type input "beverly"
click at [43, 156] on link "Beverly, Marilyn" at bounding box center [74, 157] width 86 height 13
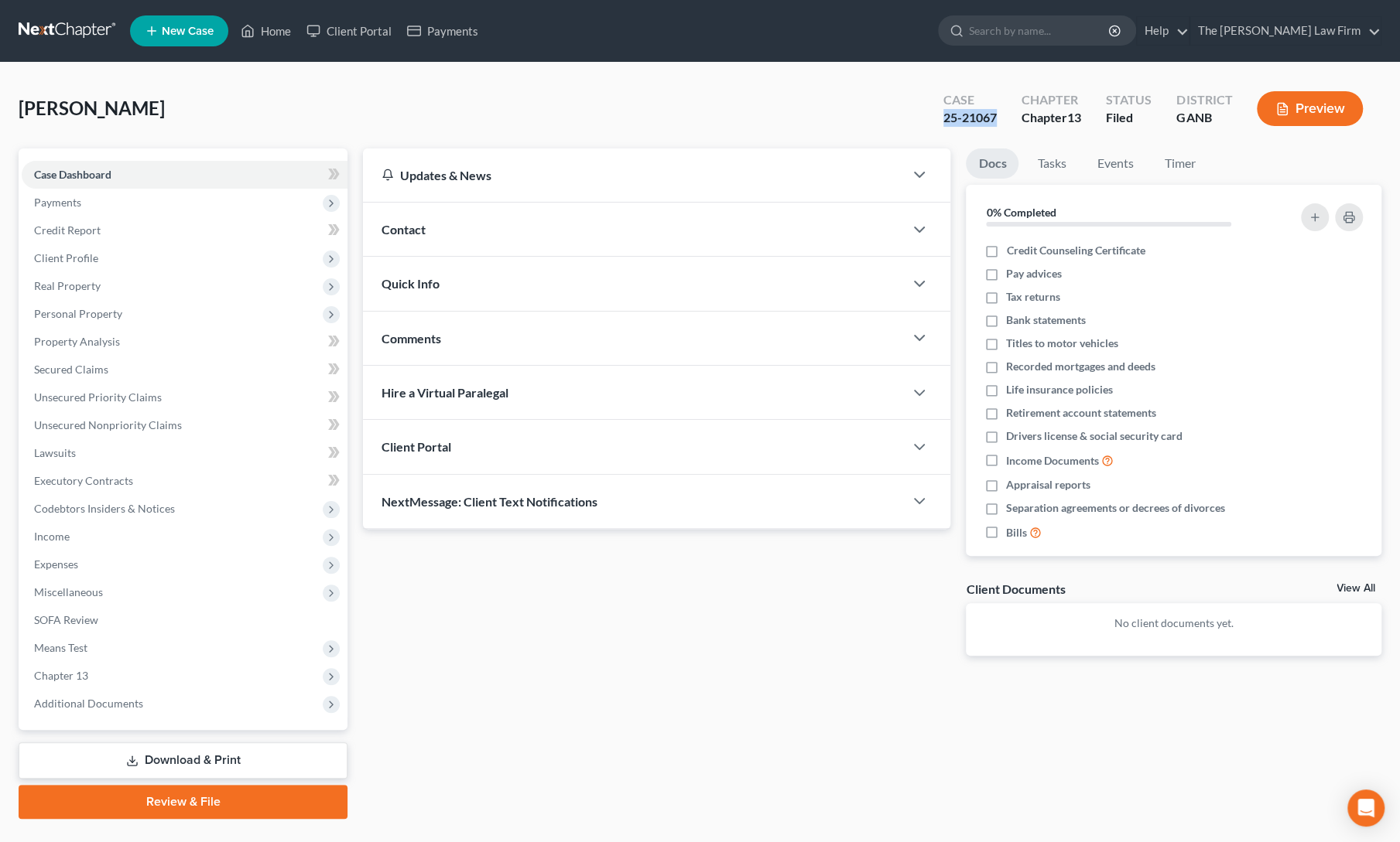
drag, startPoint x: 939, startPoint y: 114, endPoint x: 995, endPoint y: 119, distance: 56.2
click at [995, 119] on div "Case 25-21067" at bounding box center [971, 110] width 78 height 46
copy div "25-21067"
